Goal: Task Accomplishment & Management: Complete application form

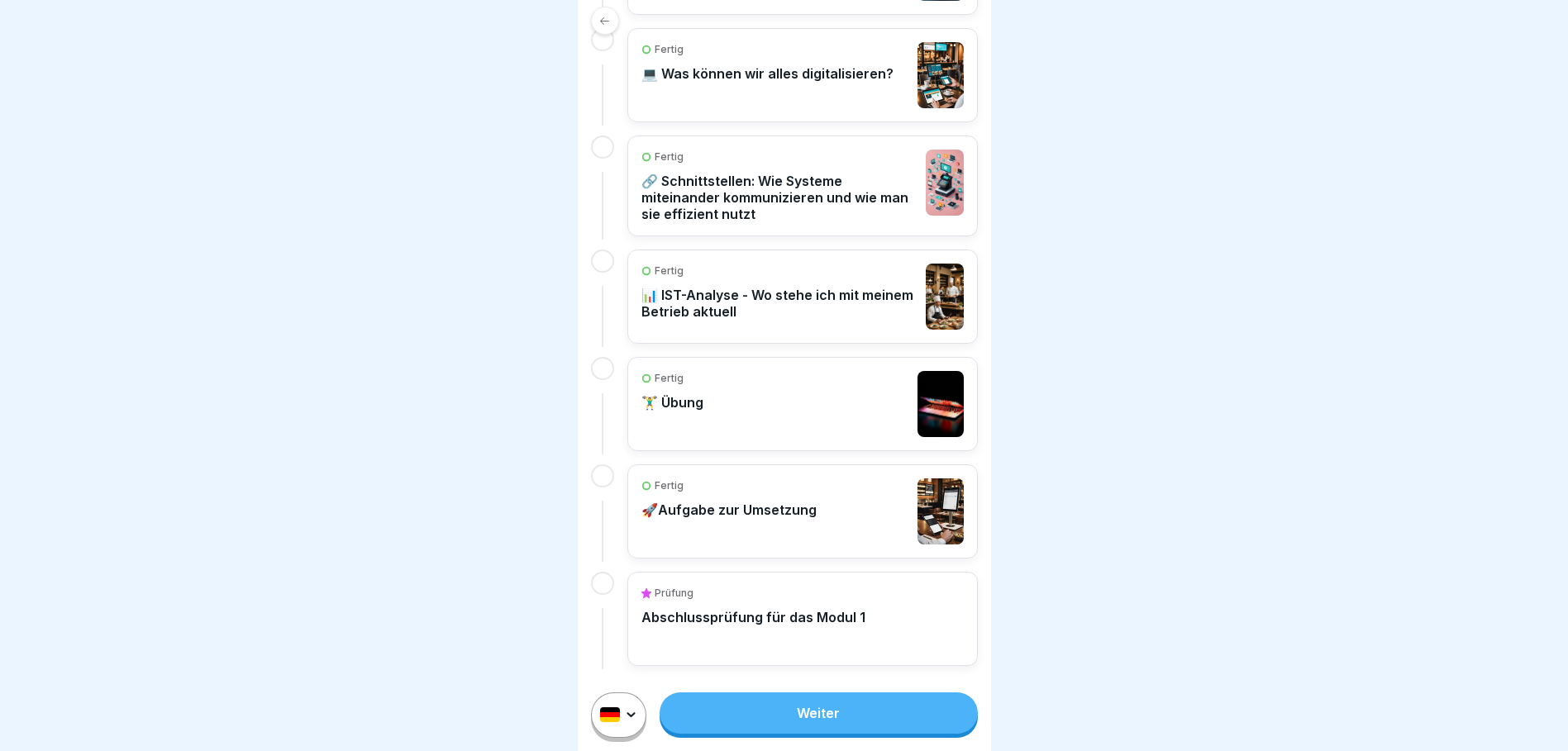
scroll to position [645, 0]
click at [782, 615] on p "Abschlussprüfung für das Modul 1" at bounding box center [754, 616] width 224 height 17
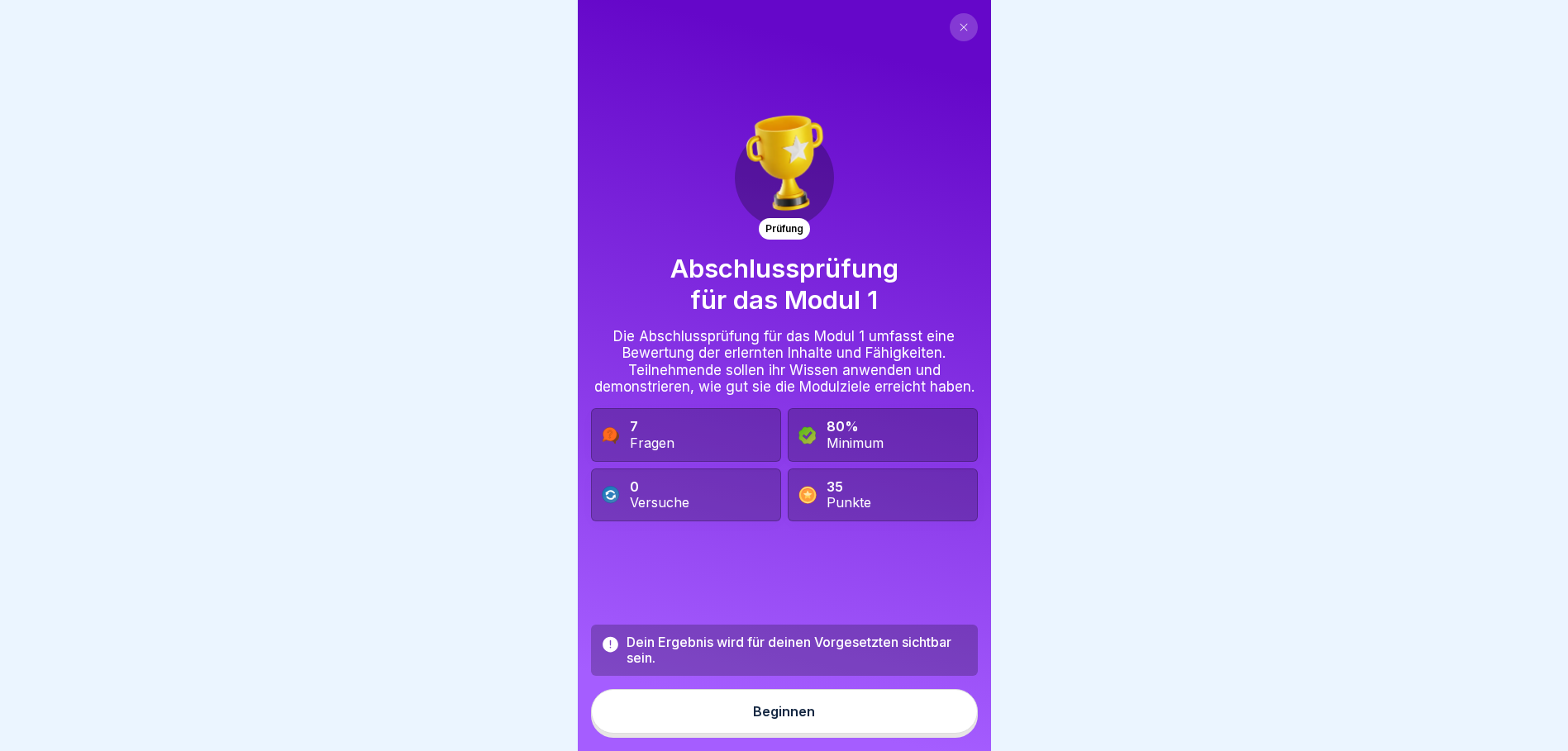
scroll to position [12, 0]
click at [787, 713] on div "Beginnen" at bounding box center [784, 711] width 62 height 15
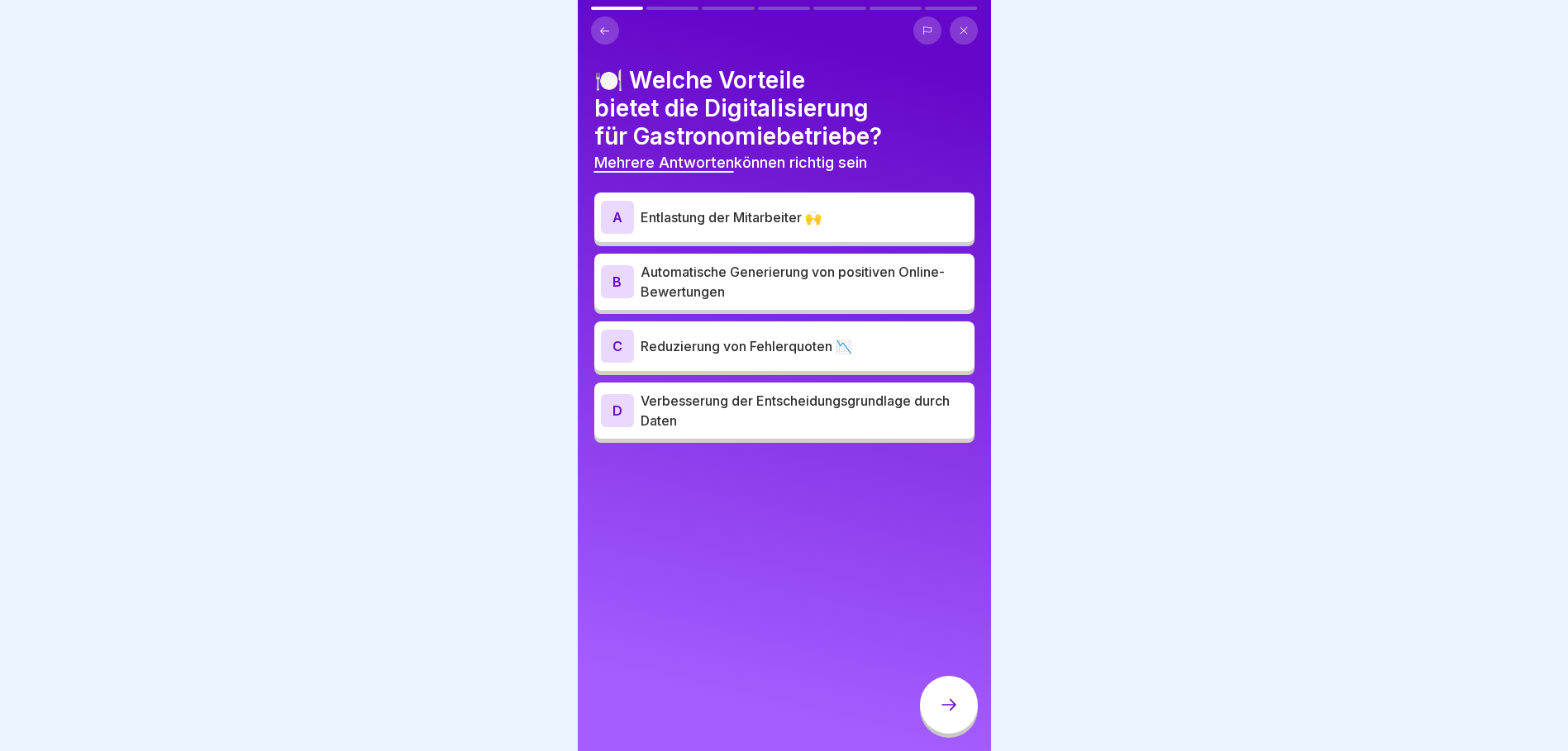
click at [754, 207] on p "Entlastung der Mitarbeiter 🙌" at bounding box center [804, 217] width 327 height 20
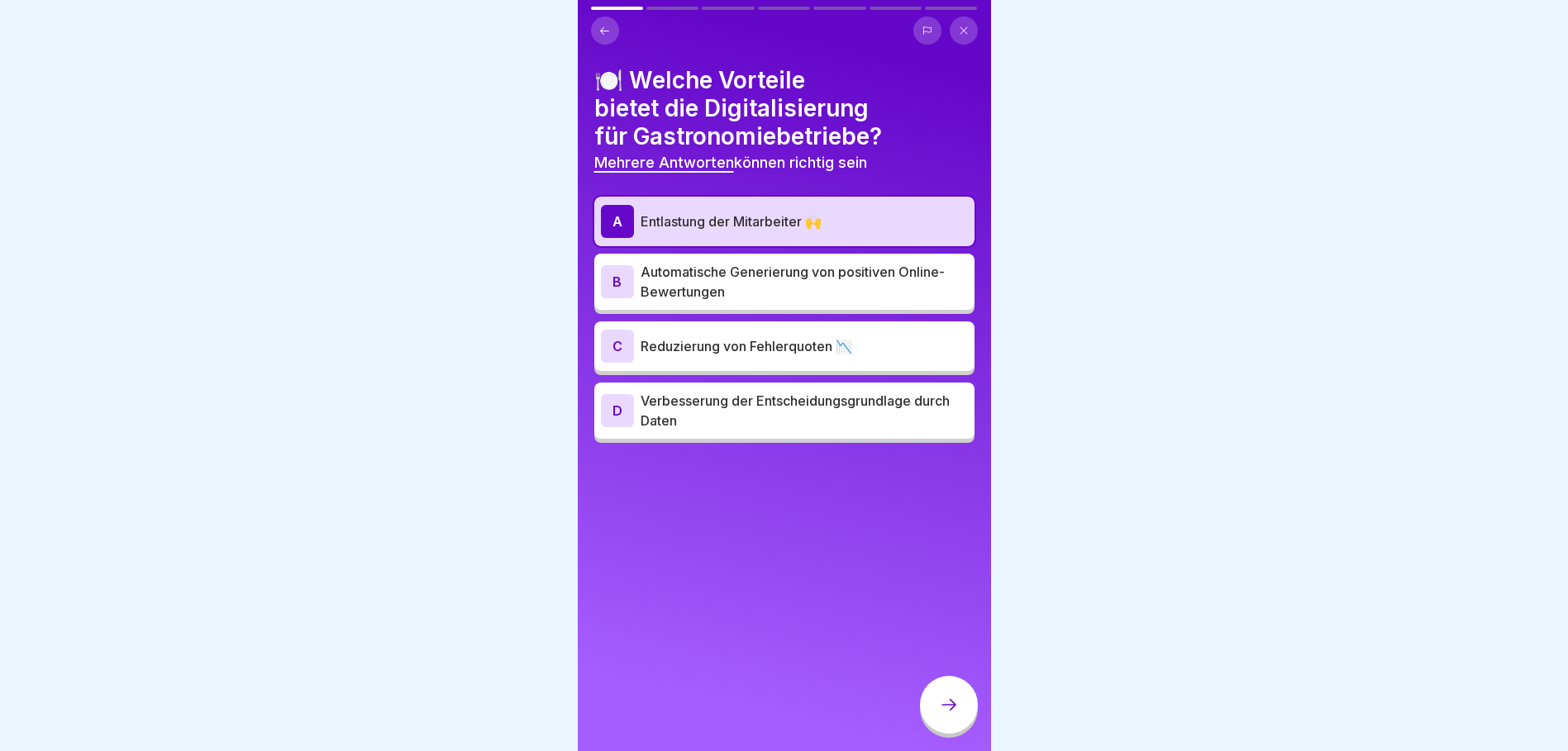
click at [741, 404] on p "Verbesserung der Entscheidungsgrundlage durch Daten" at bounding box center [804, 410] width 327 height 40
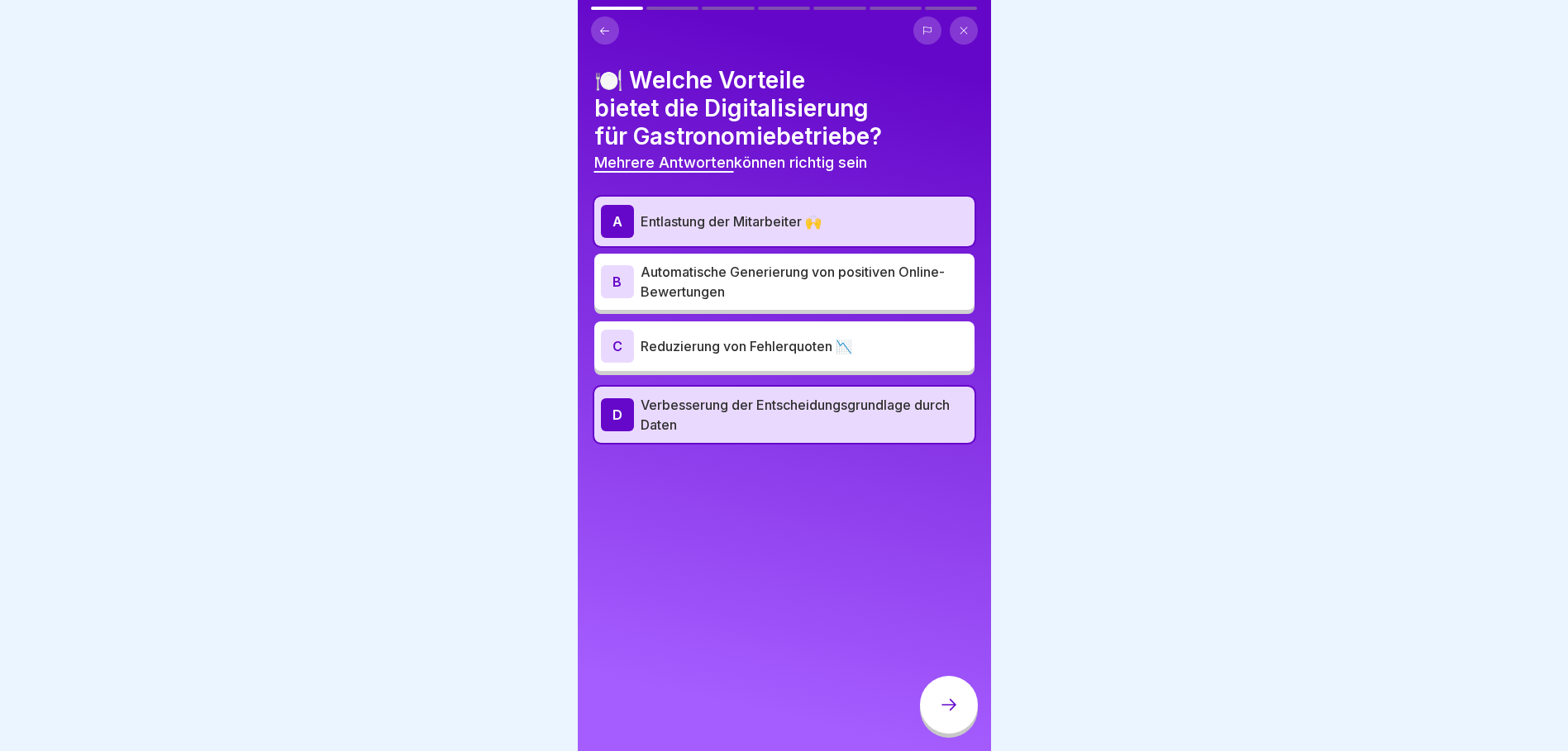
click at [760, 337] on p "Reduzierung von Fehlerquoten 📉" at bounding box center [804, 346] width 327 height 20
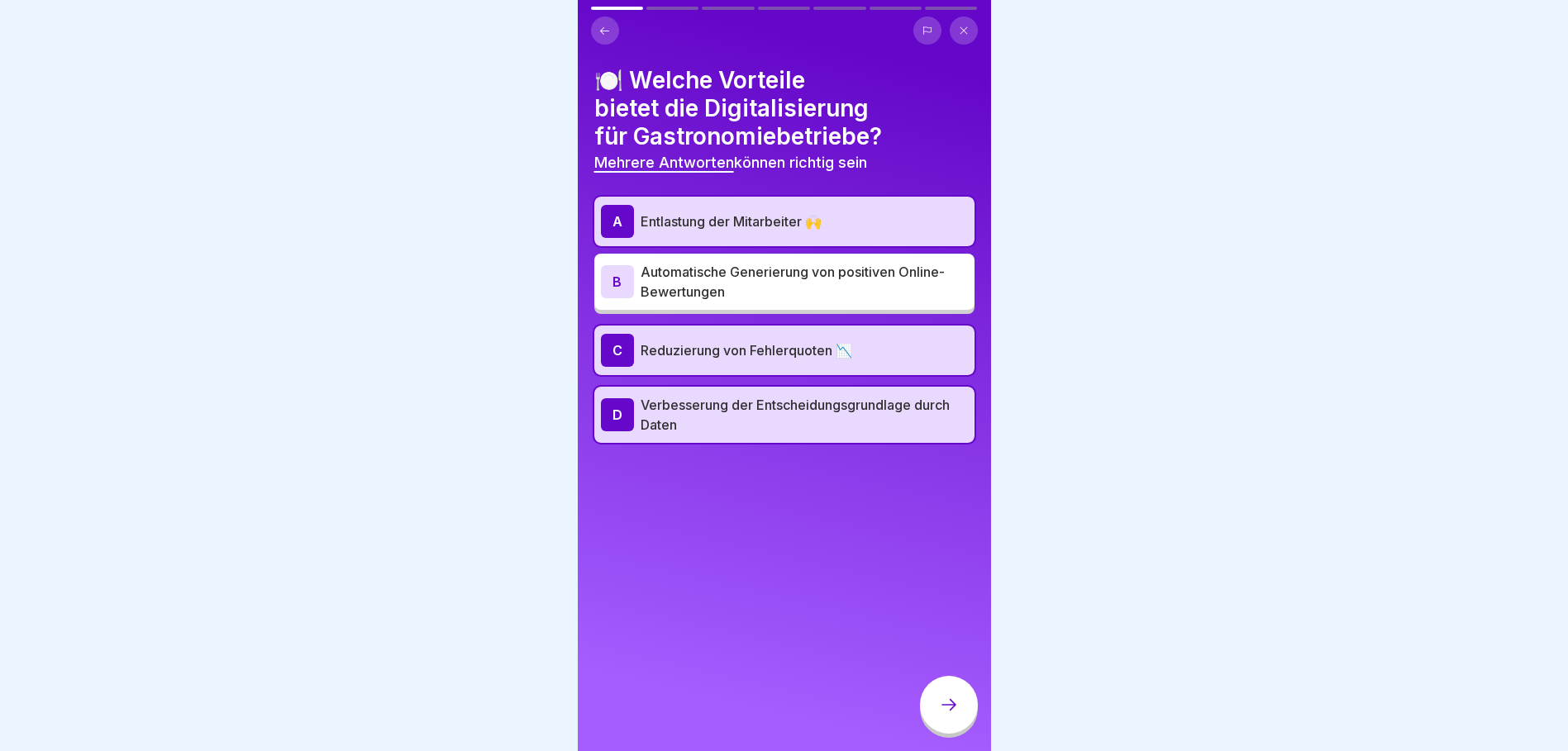
click at [946, 698] on icon at bounding box center [948, 704] width 20 height 20
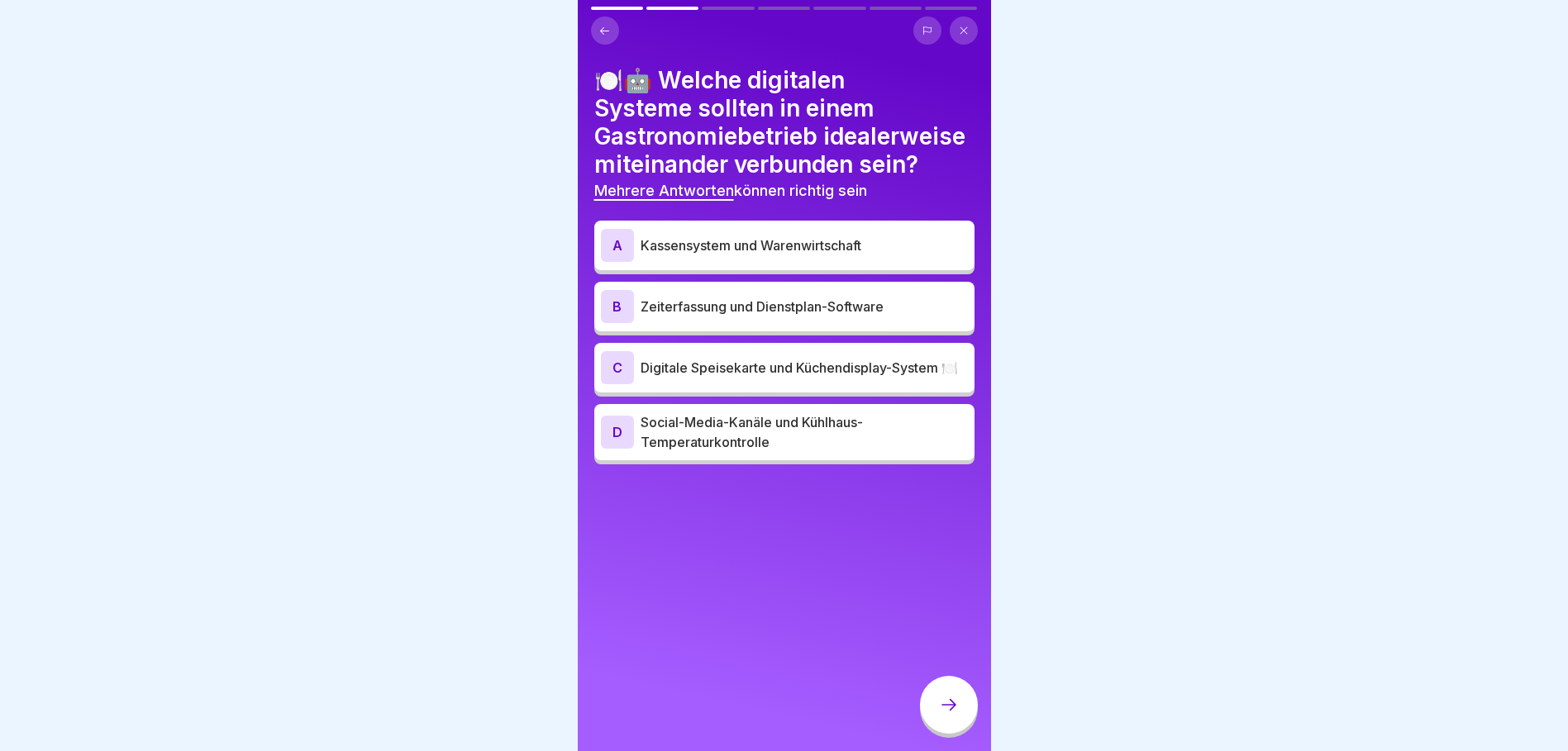
click at [743, 256] on p "Kassensystem und Warenwirtschaft" at bounding box center [804, 245] width 327 height 20
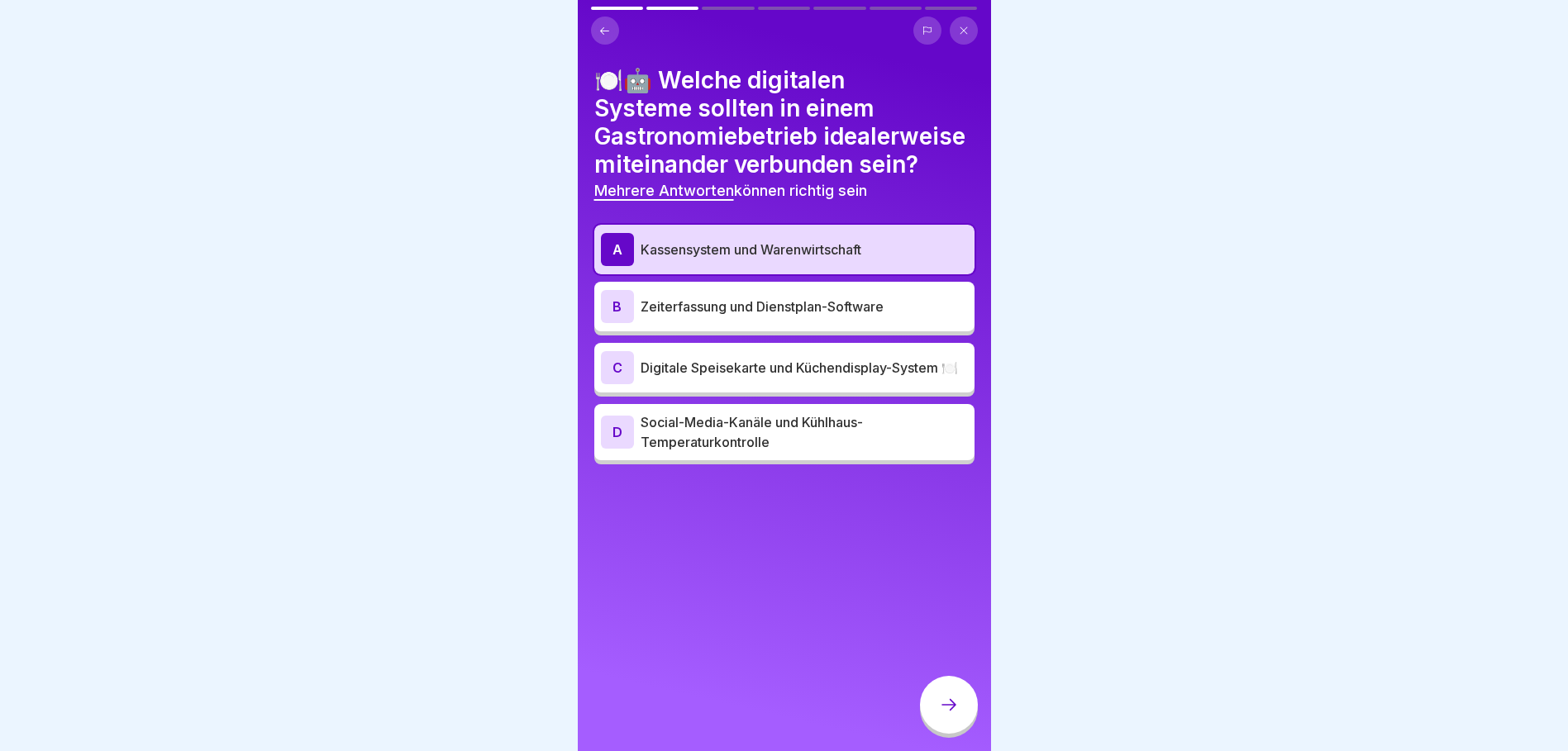
click at [737, 377] on p "Digitale Speisekarte und Küchendisplay-System 🍽️" at bounding box center [804, 368] width 327 height 20
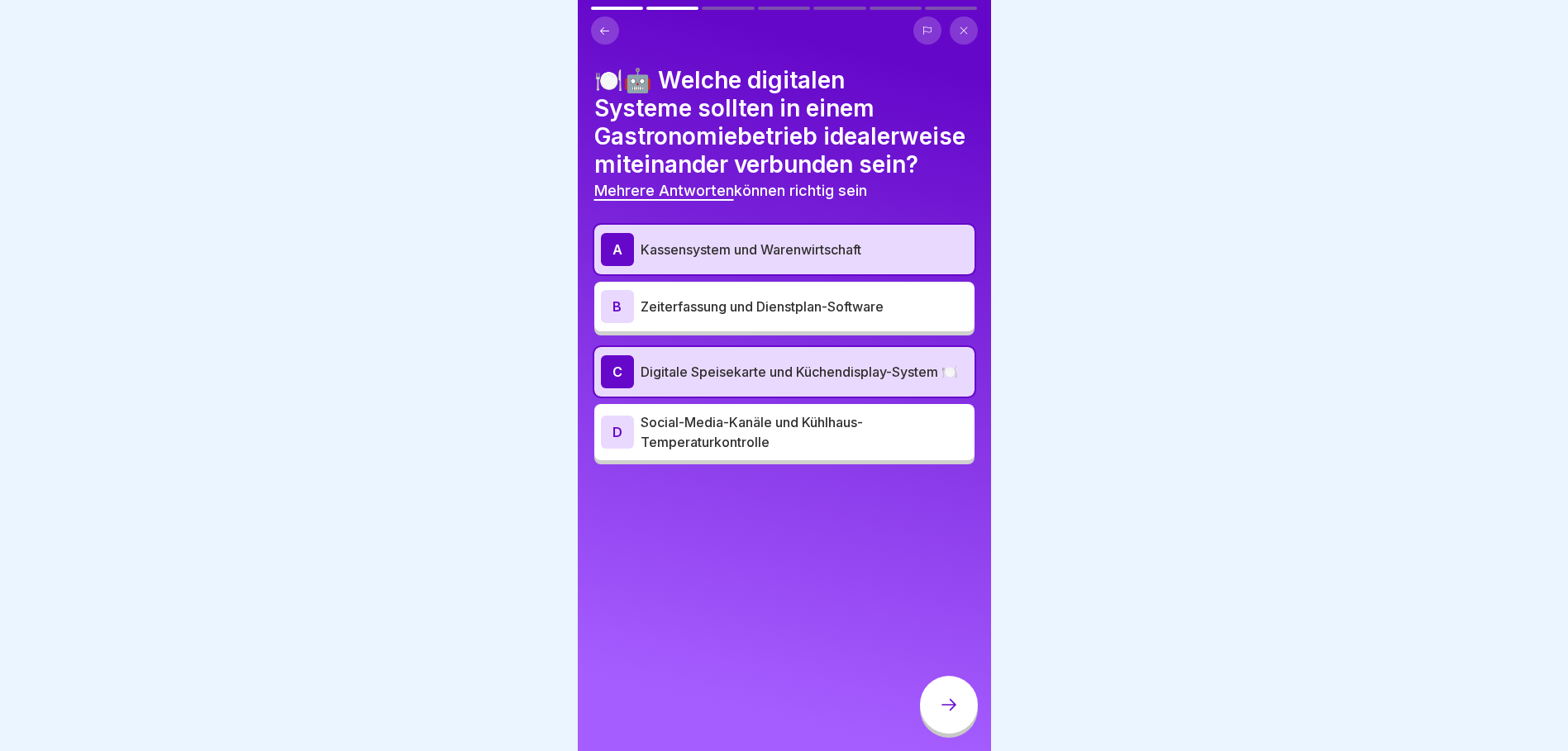
click at [779, 316] on p "Zeiterfassung und Dienstplan-Software" at bounding box center [804, 307] width 327 height 20
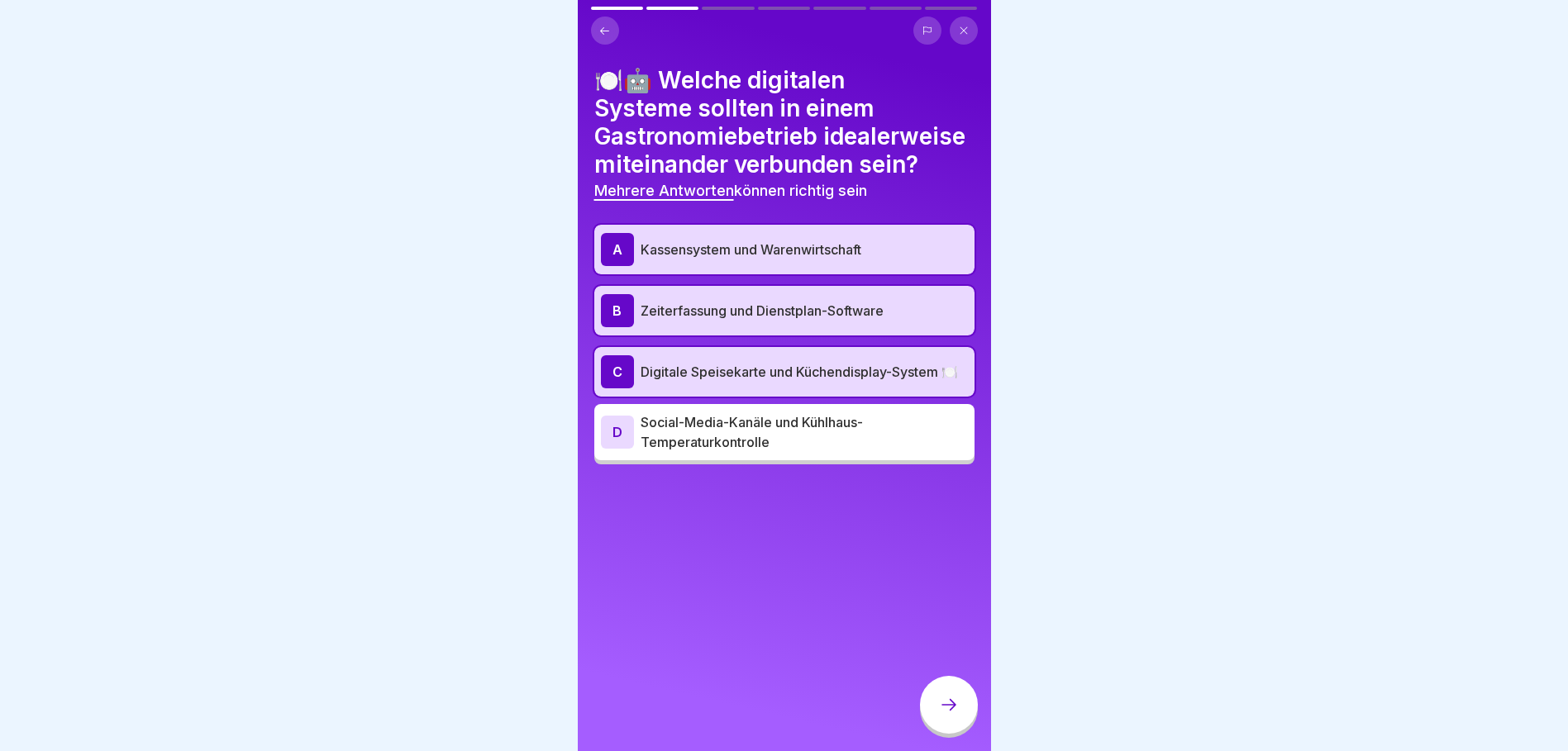
click at [933, 702] on div at bounding box center [948, 705] width 58 height 58
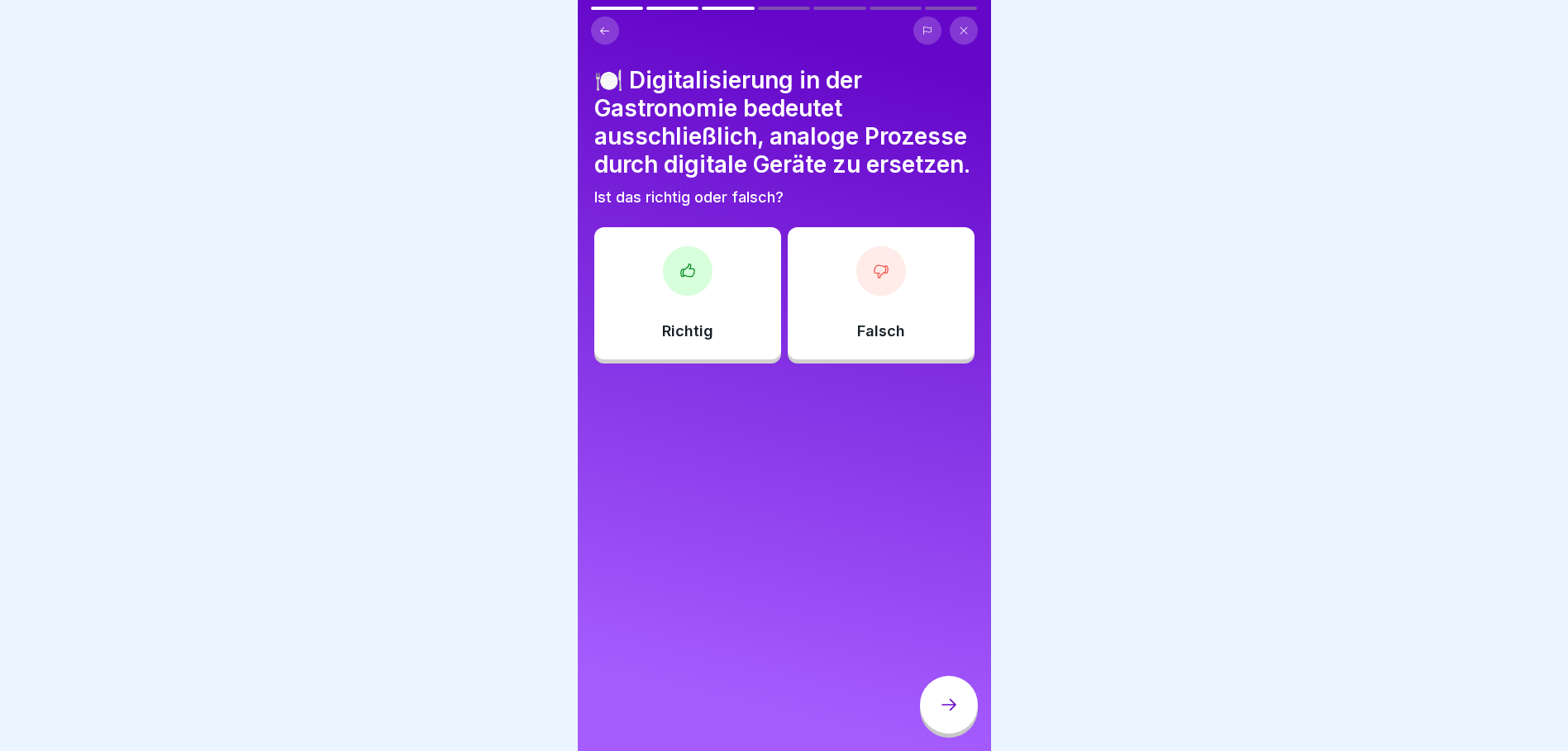
click at [864, 296] on div at bounding box center [881, 271] width 49 height 49
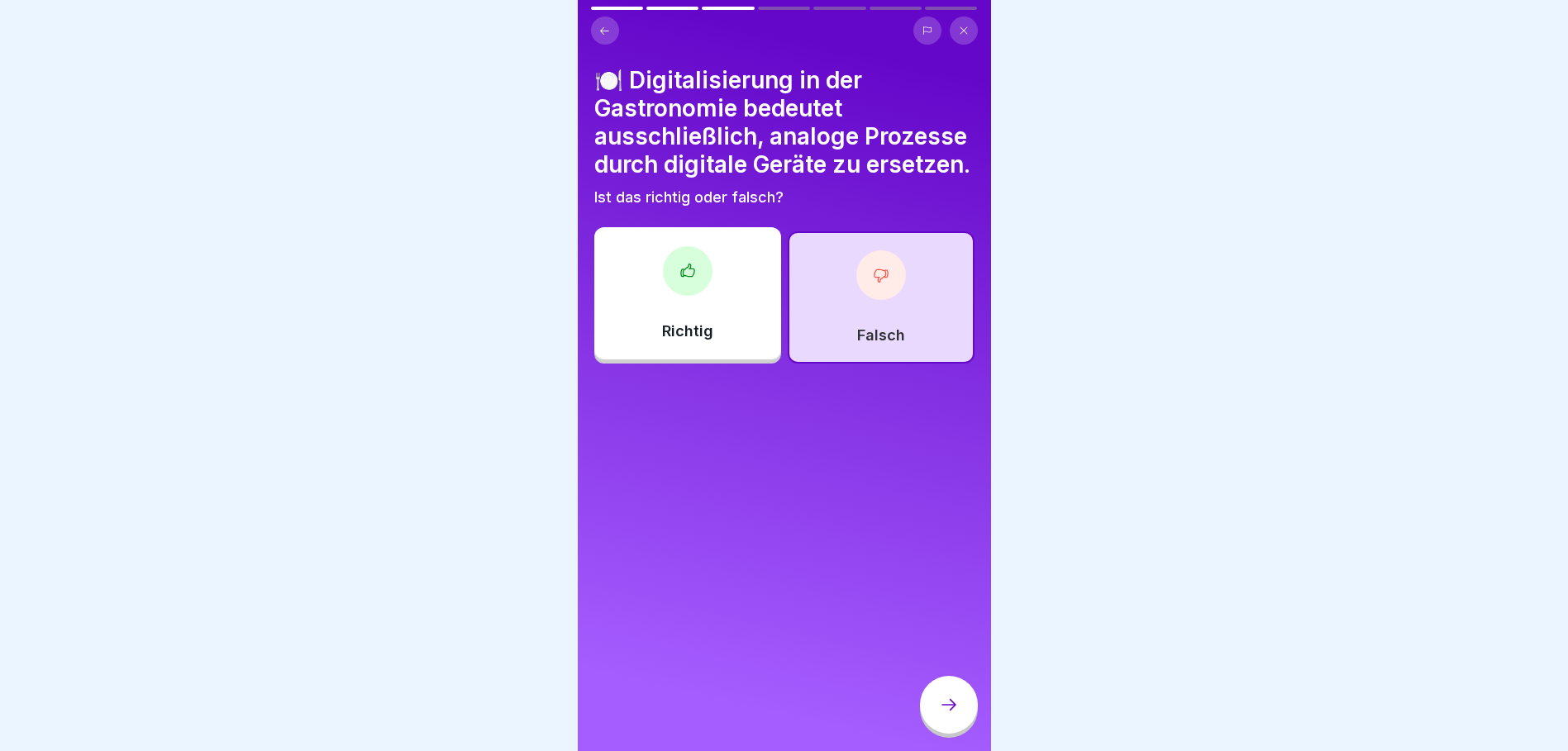
click at [952, 703] on icon at bounding box center [948, 704] width 20 height 20
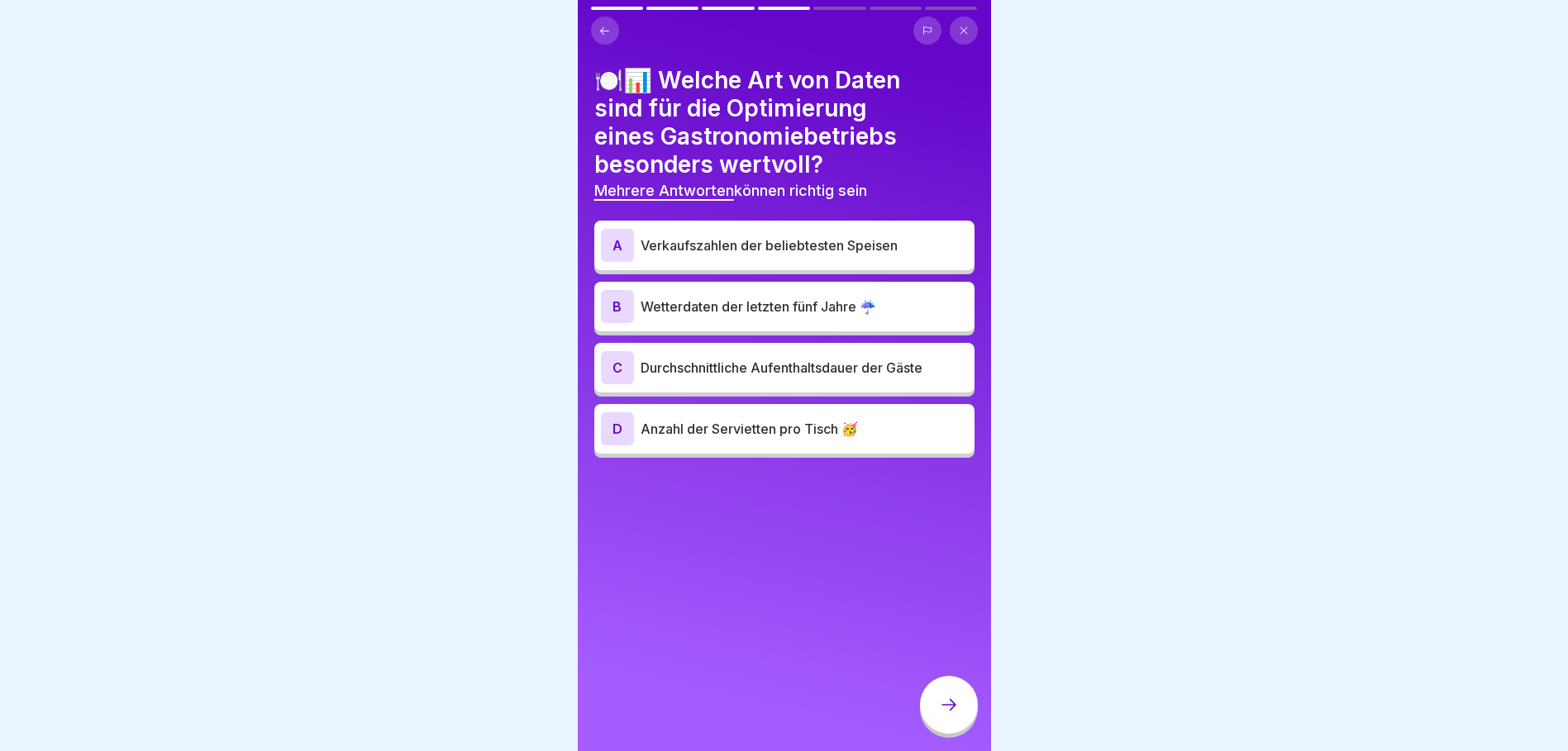
click at [752, 235] on p "Verkaufszahlen der beliebtesten Speisen" at bounding box center [804, 245] width 327 height 20
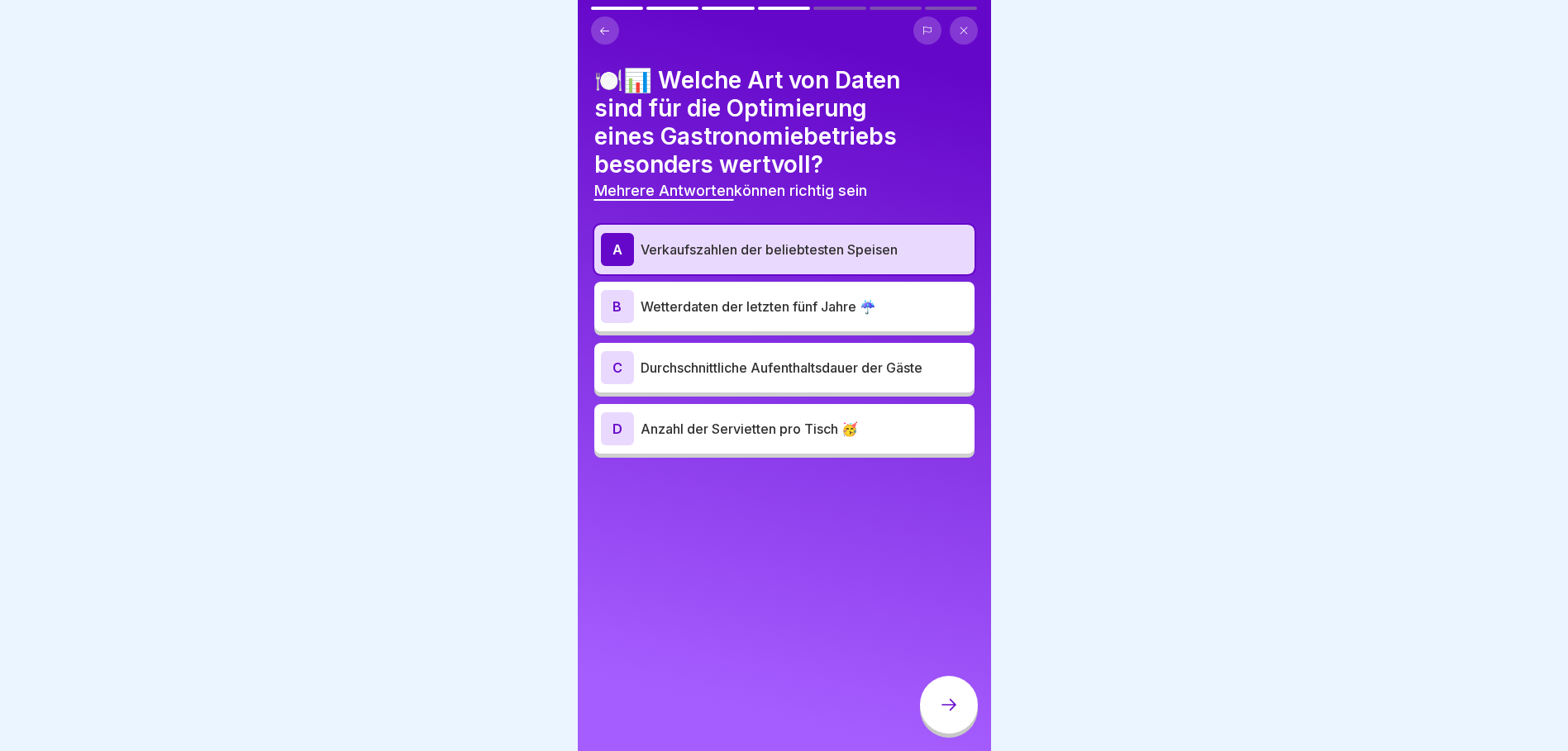
click at [783, 358] on p "Durchschnittliche Aufenthaltsdauer der Gäste" at bounding box center [804, 368] width 327 height 20
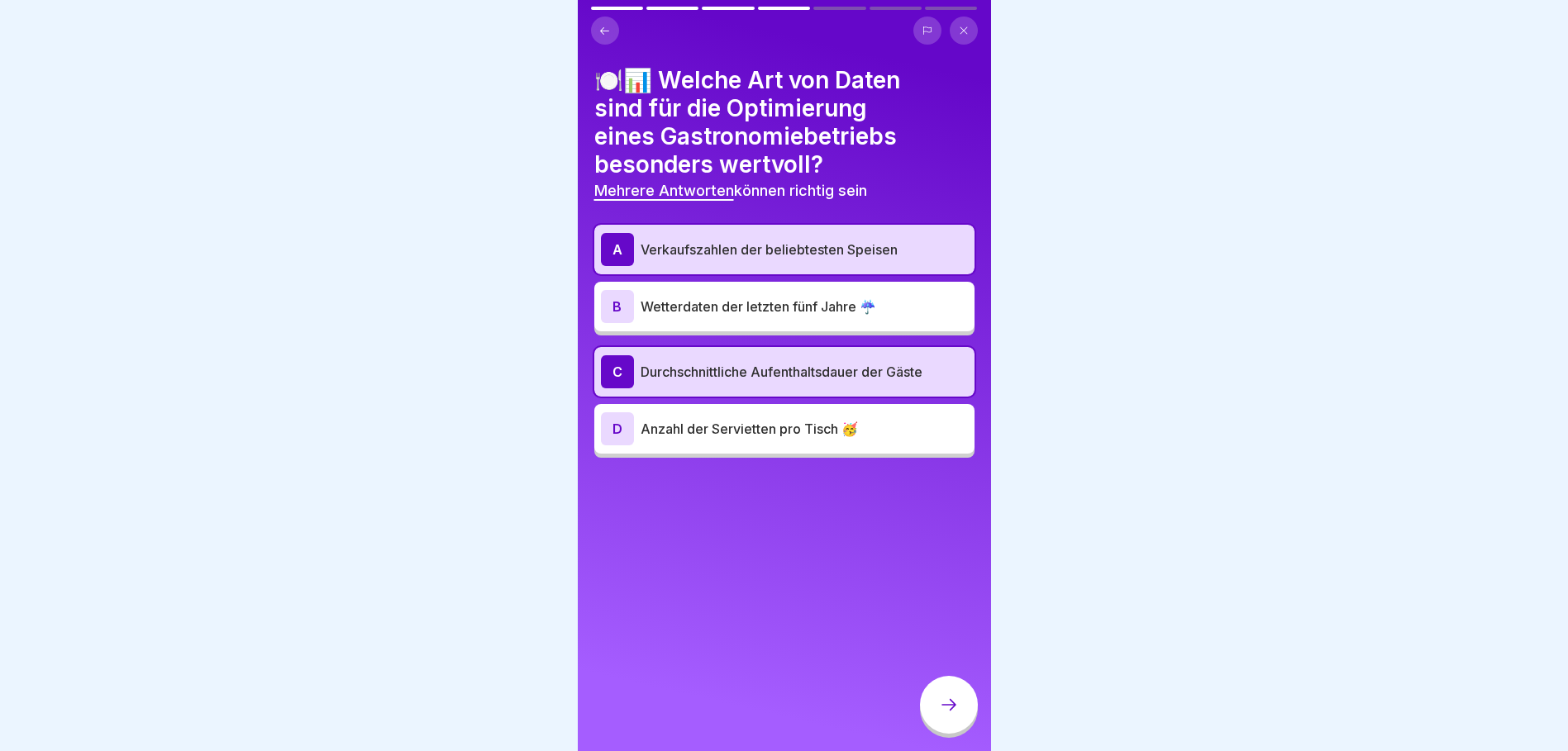
click at [947, 689] on div at bounding box center [948, 705] width 58 height 58
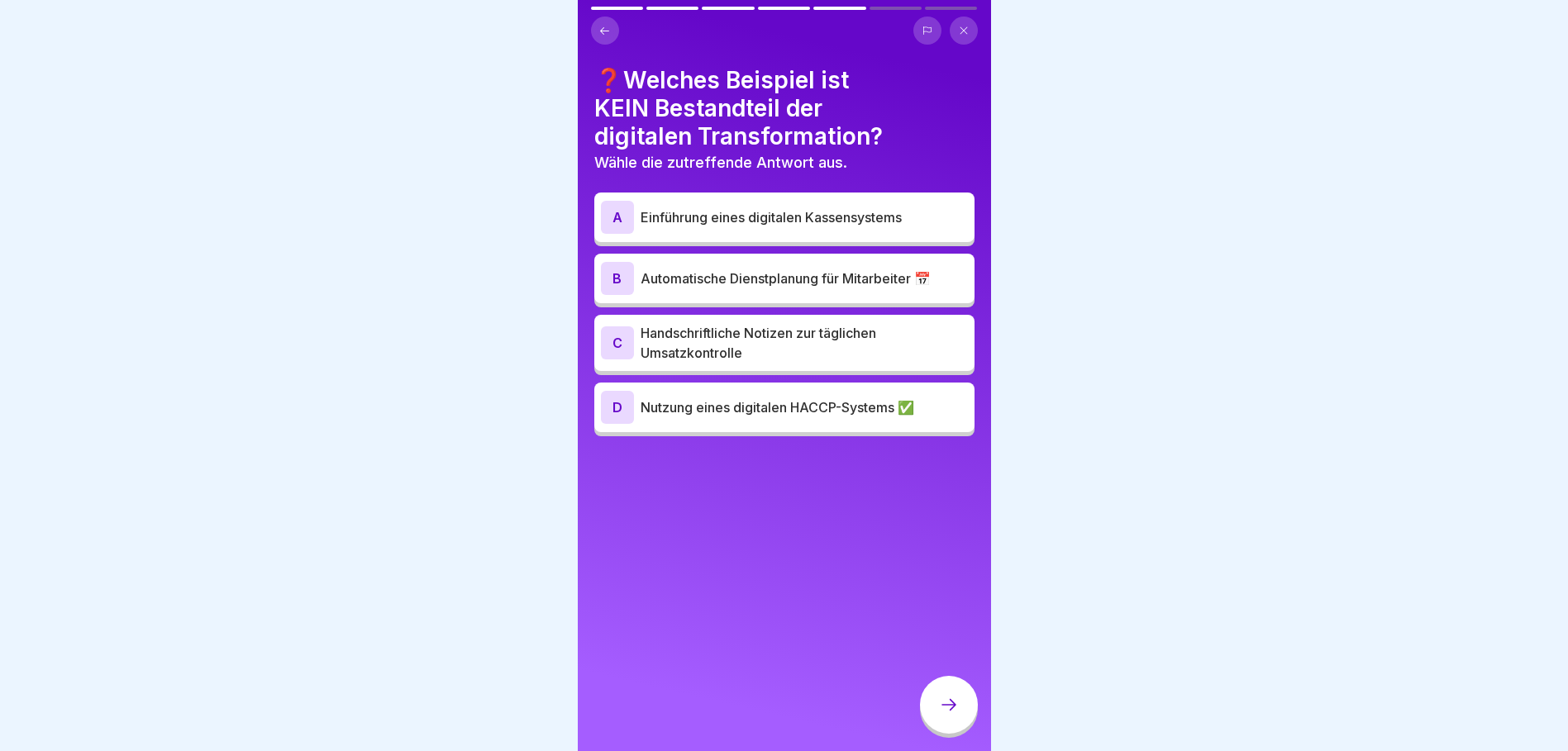
click at [857, 334] on p "Handschriftliche Notizen zur täglichen Umsatzkontrolle" at bounding box center [804, 343] width 327 height 40
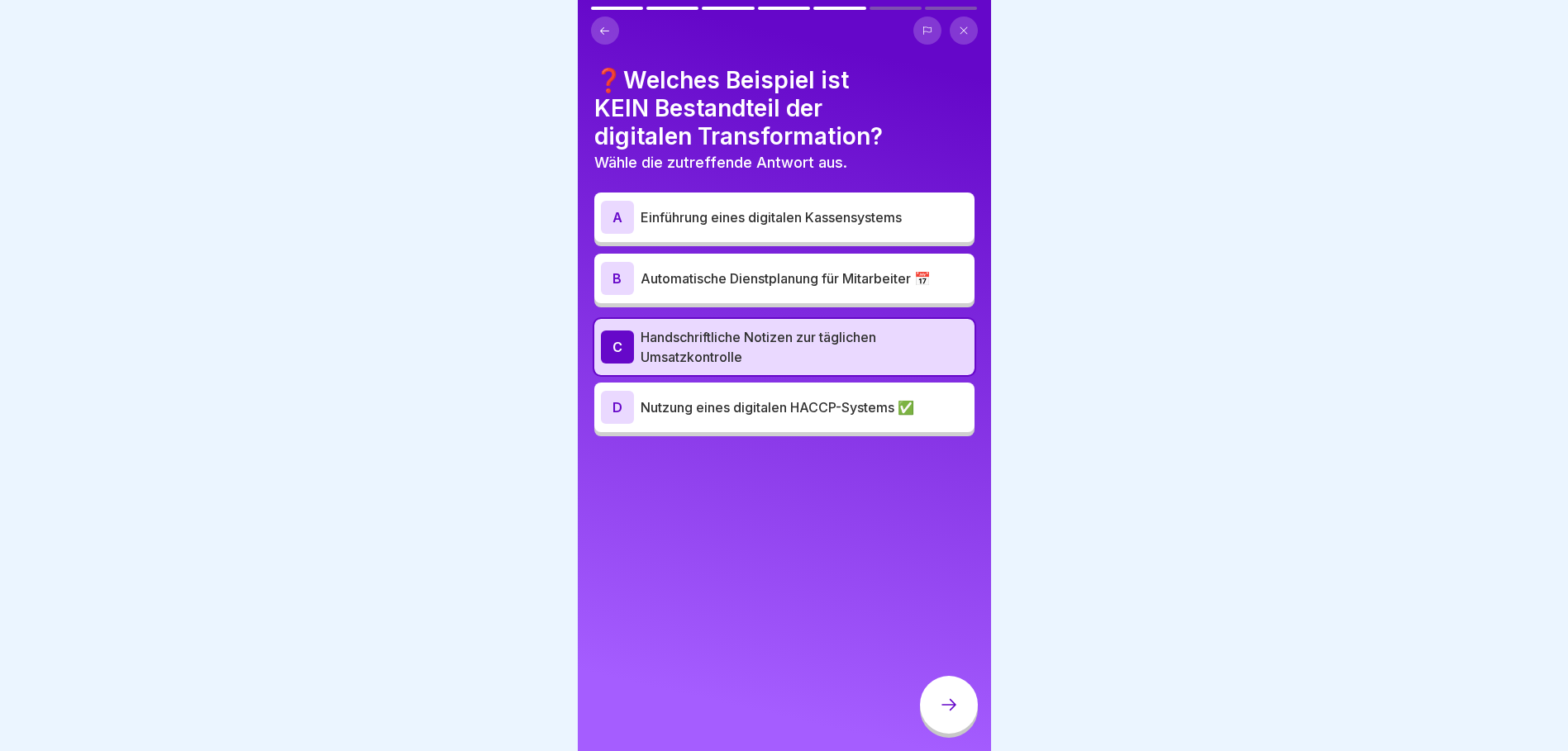
click at [957, 712] on icon at bounding box center [948, 704] width 20 height 20
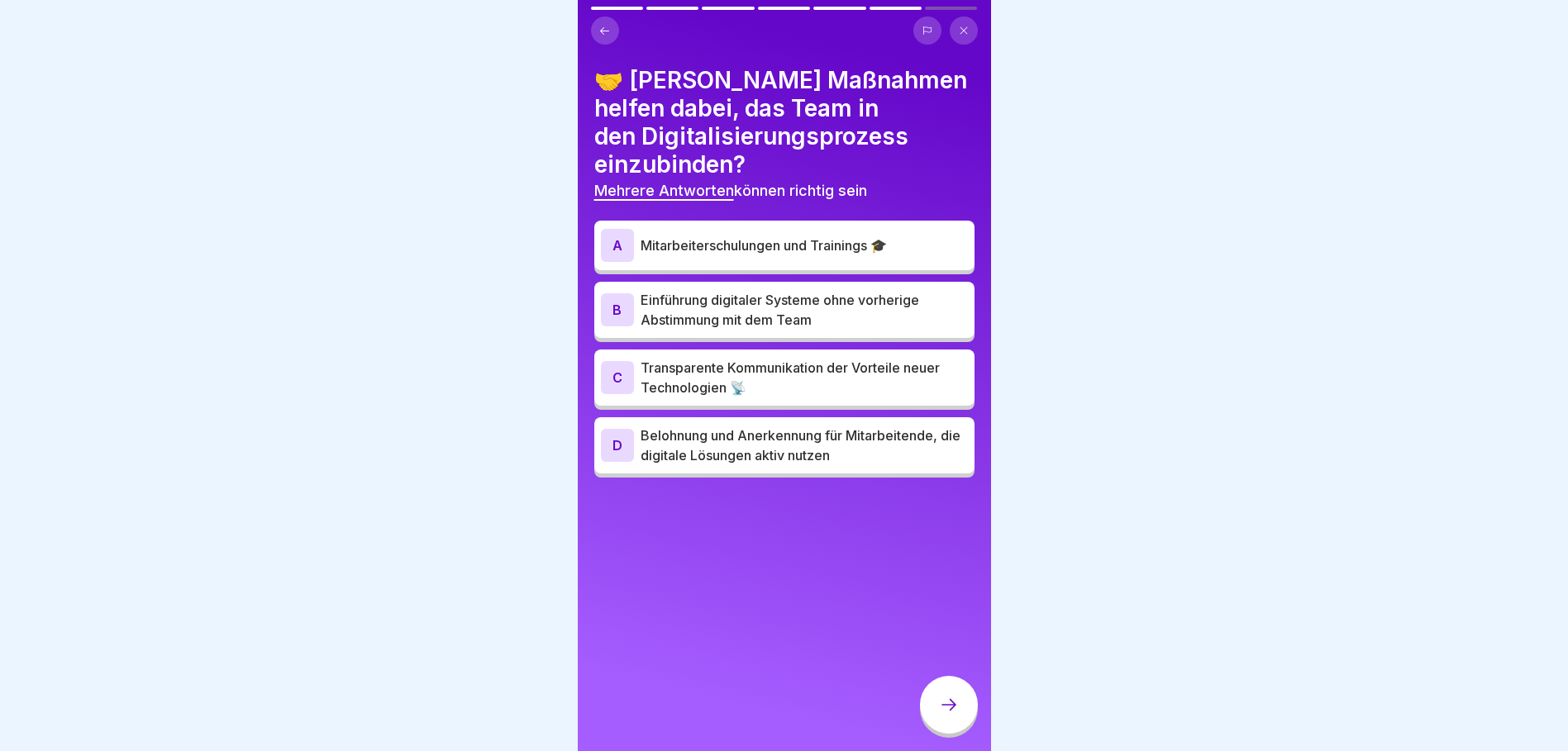
scroll to position [0, 0]
click at [764, 242] on p "Mitarbeiterschulungen und Trainings 🎓" at bounding box center [804, 245] width 327 height 20
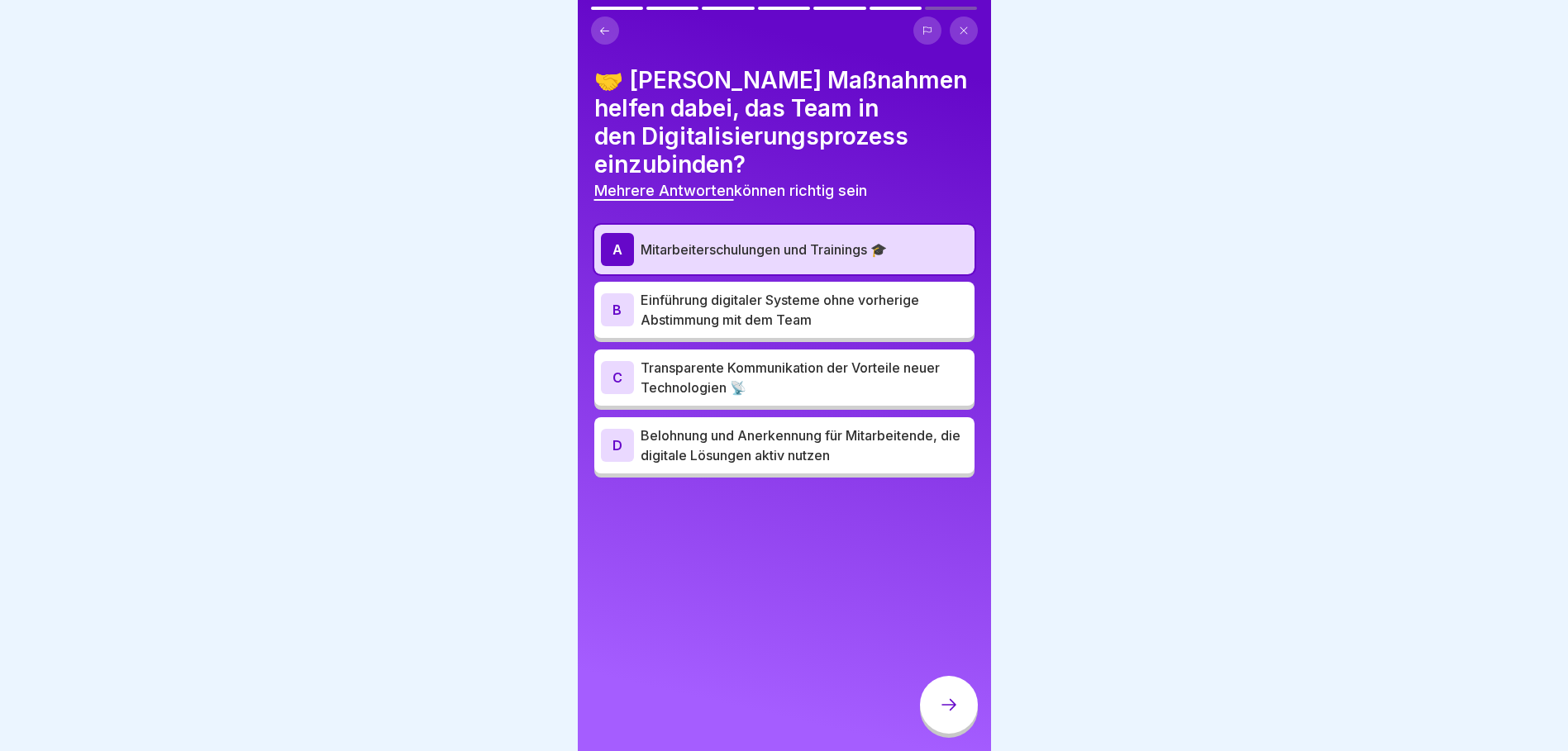
click at [802, 377] on p "Transparente Kommunikation der Vorteile neuer Technologien 📡" at bounding box center [804, 377] width 327 height 40
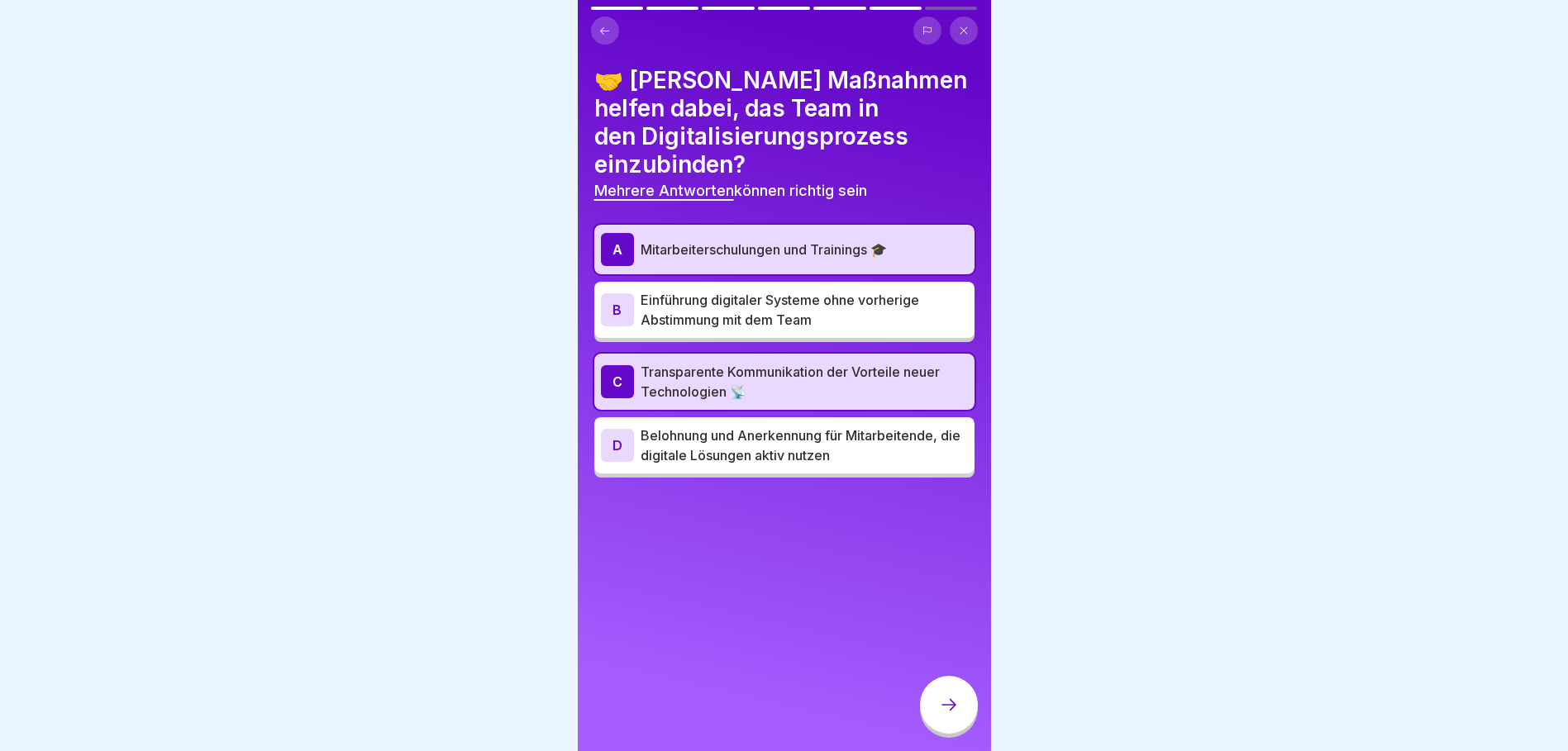
click at [962, 717] on div at bounding box center [948, 705] width 58 height 58
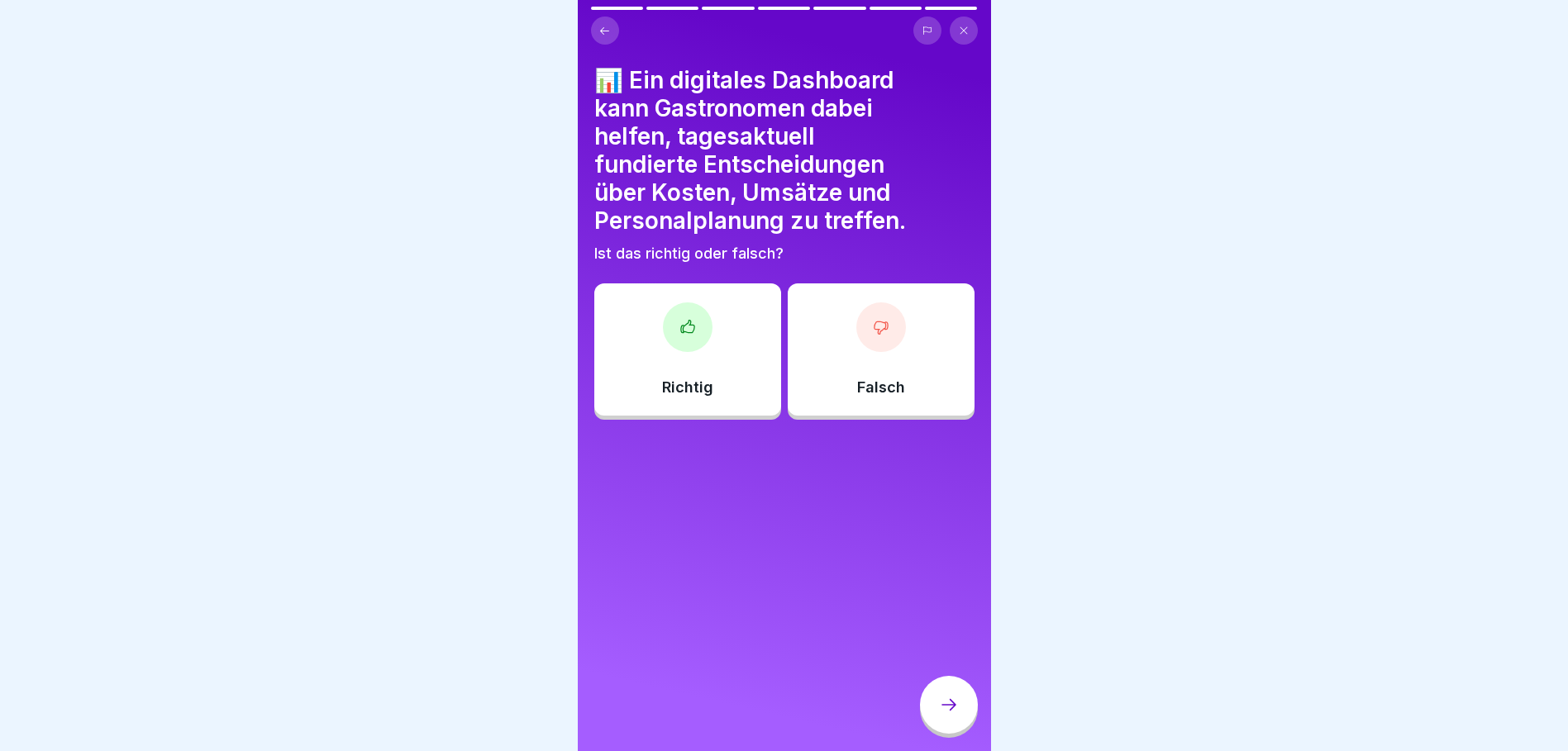
click at [708, 353] on div "Richtig" at bounding box center [687, 350] width 187 height 132
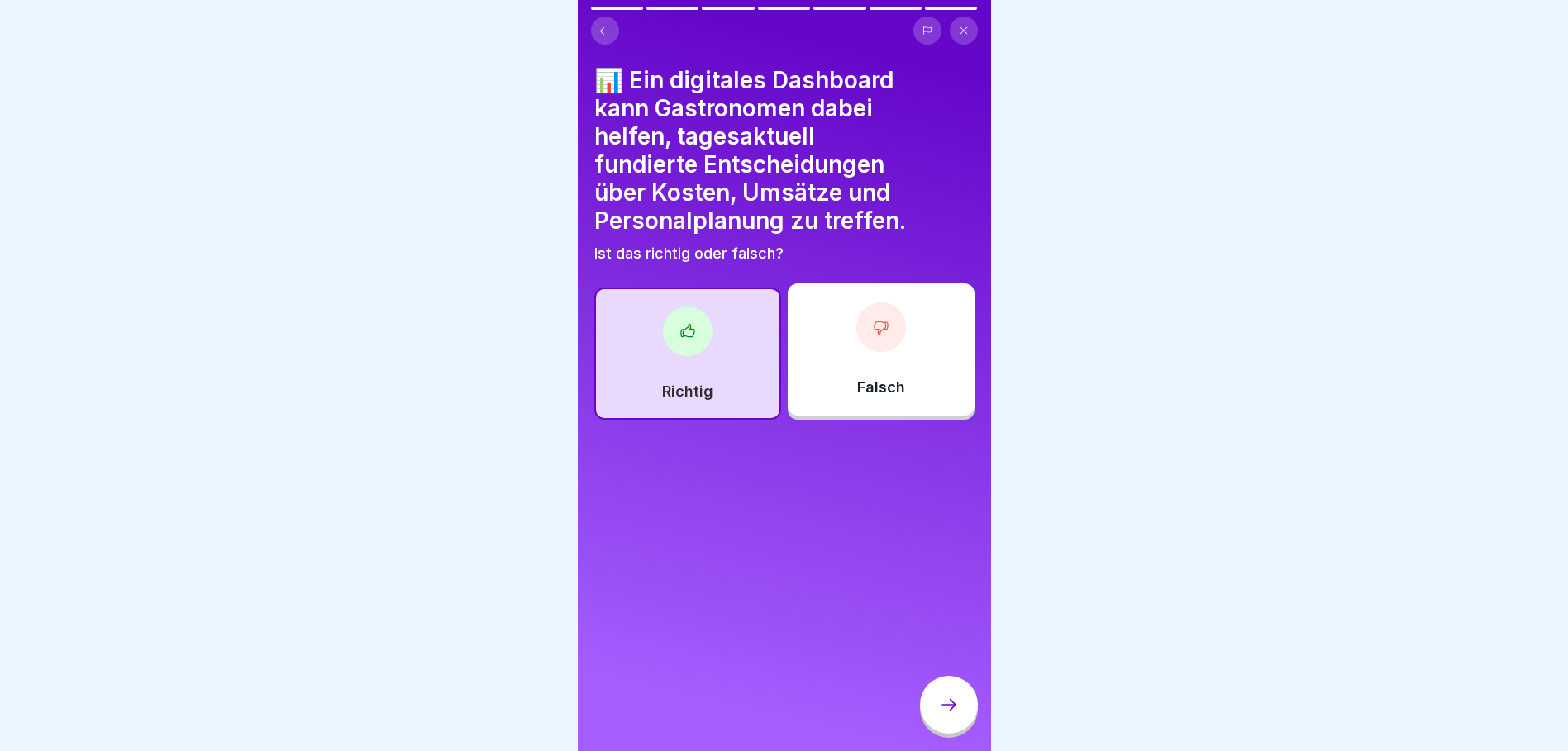
click at [953, 715] on icon at bounding box center [948, 704] width 20 height 20
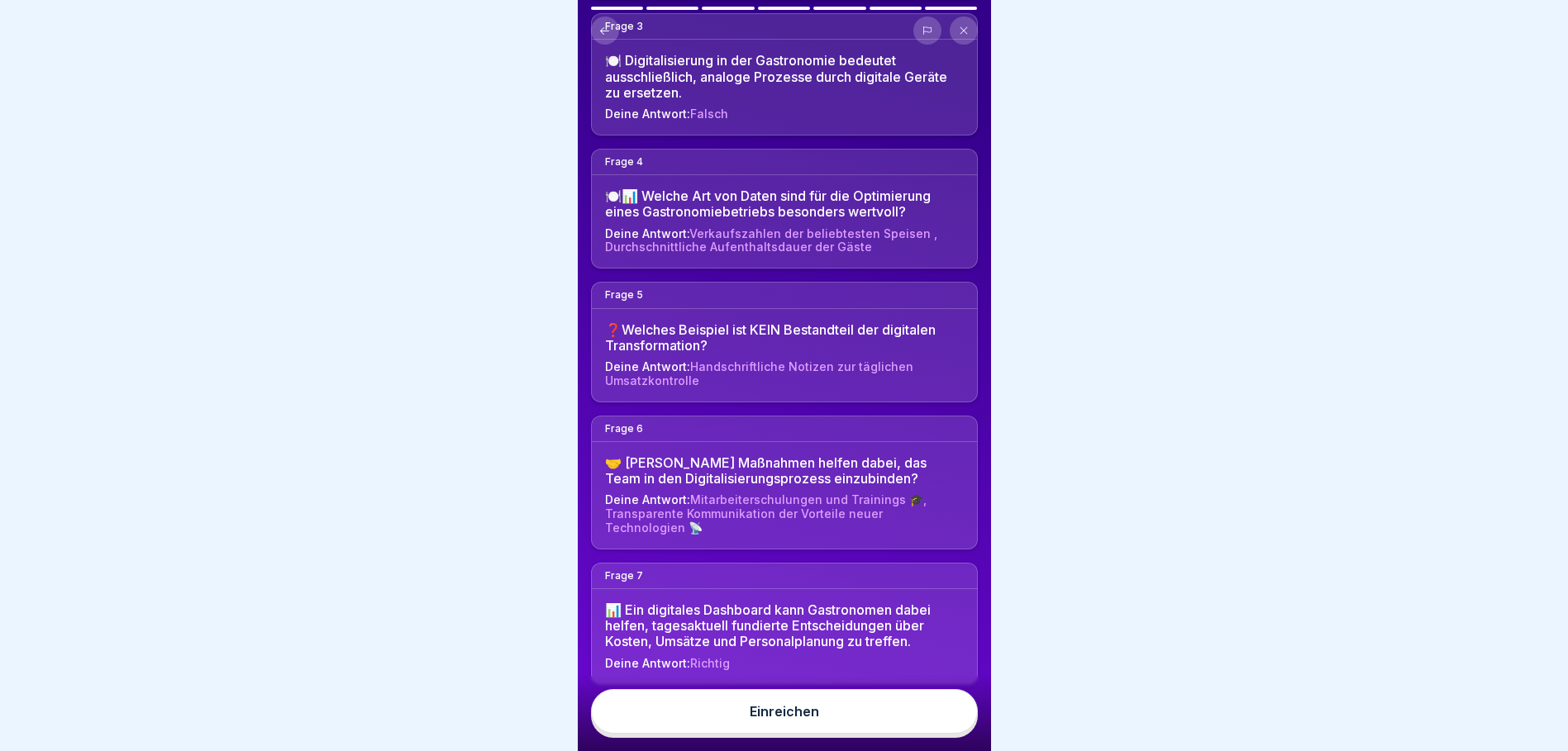
scroll to position [12, 0]
click at [789, 707] on div "Einreichen" at bounding box center [784, 711] width 70 height 15
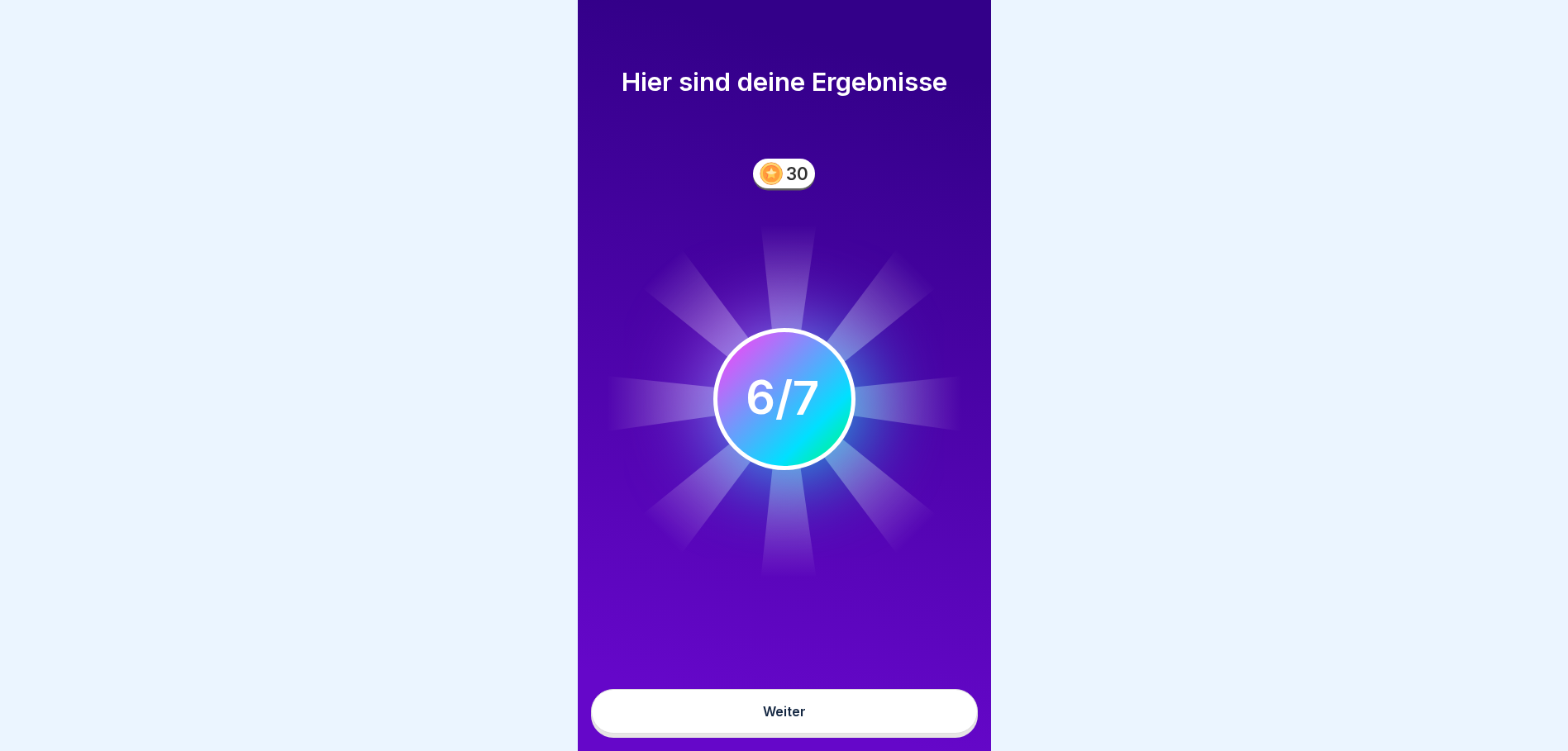
click at [861, 703] on button "Weiter" at bounding box center [784, 711] width 387 height 45
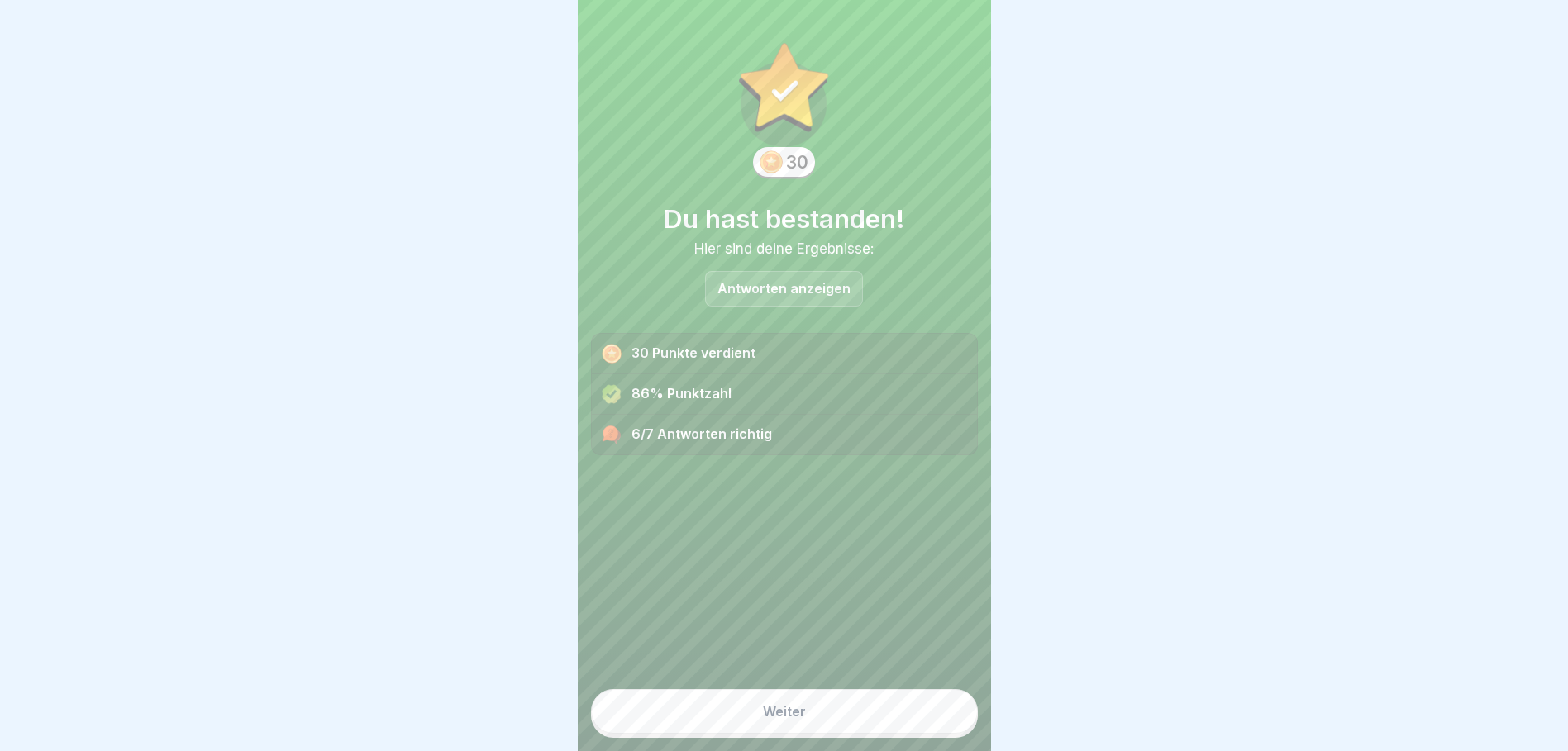
click at [789, 706] on div "Weiter" at bounding box center [784, 711] width 43 height 15
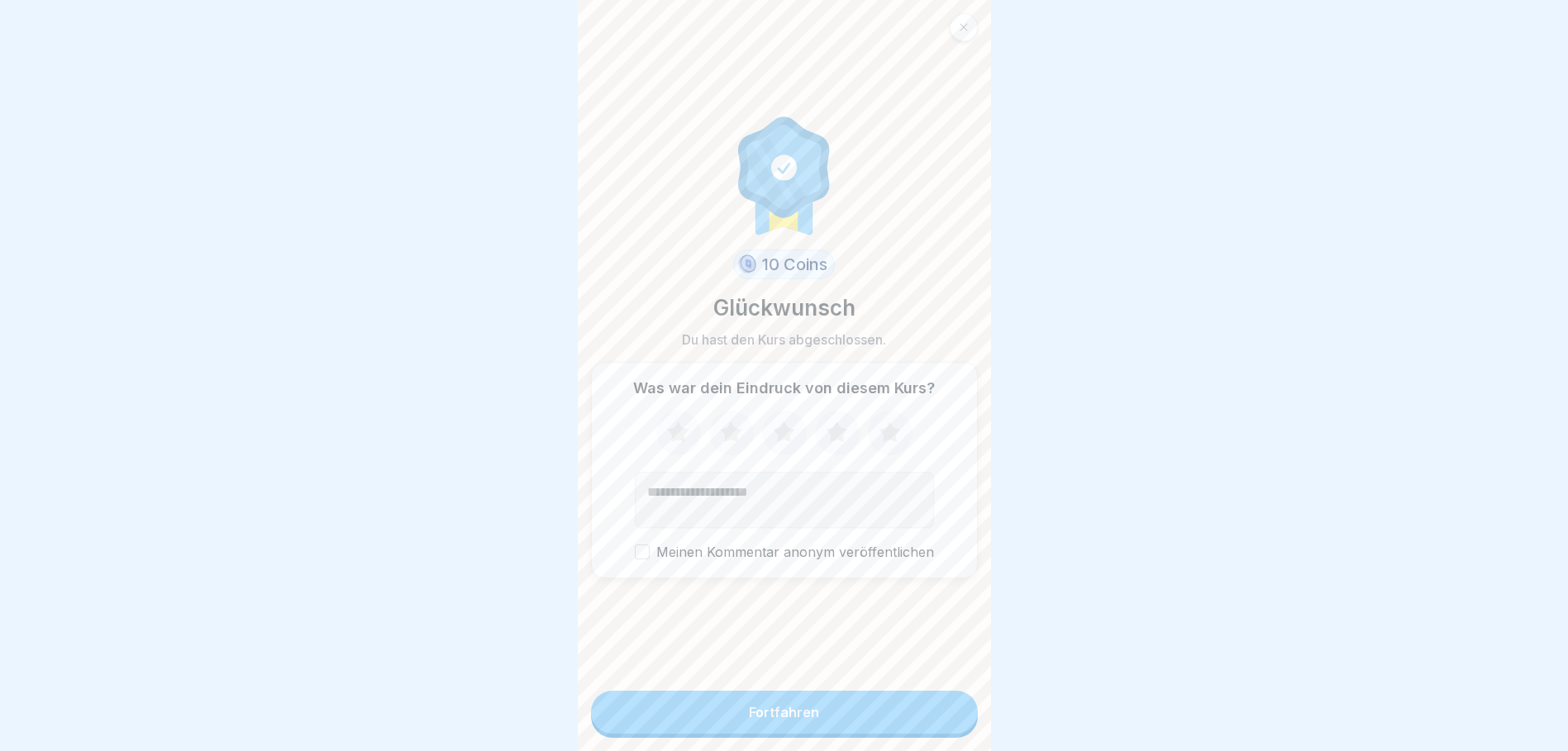
click at [784, 724] on button "Fortfahren" at bounding box center [784, 712] width 387 height 43
click at [792, 710] on div "Fortfahren" at bounding box center [784, 712] width 71 height 15
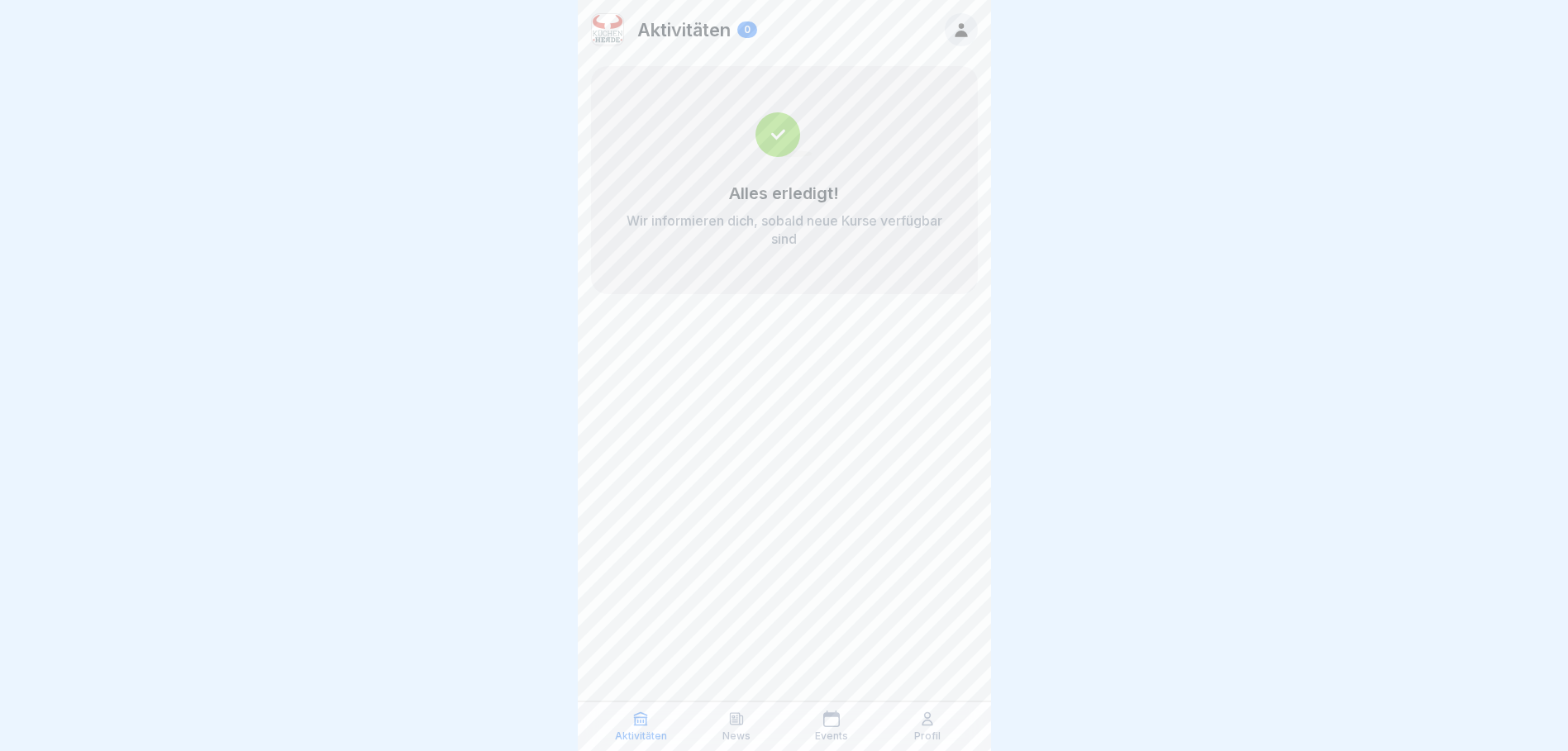
scroll to position [12, 0]
click at [733, 728] on div "News" at bounding box center [736, 726] width 87 height 32
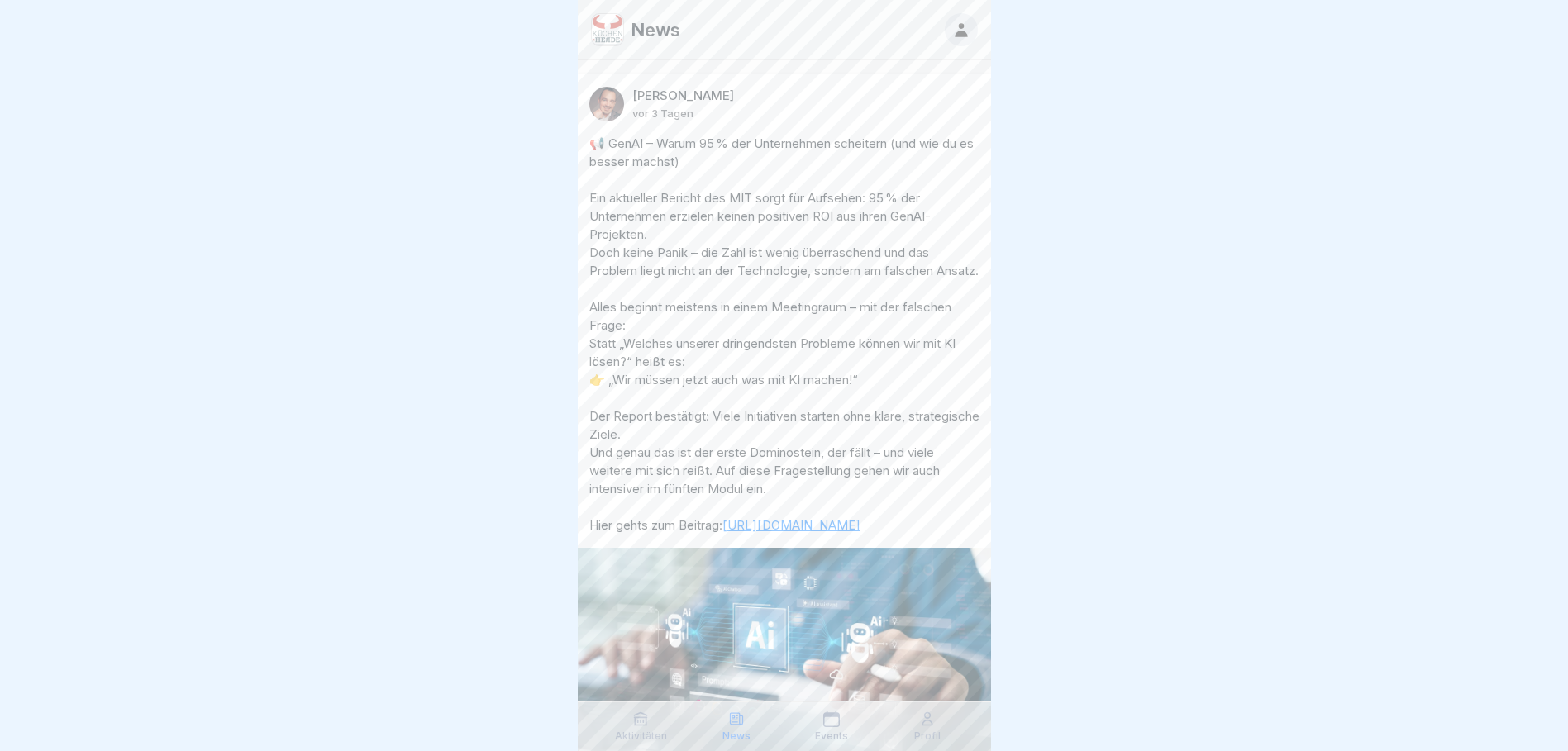
click at [830, 725] on icon at bounding box center [831, 718] width 17 height 17
